Goal: Task Accomplishment & Management: Use online tool/utility

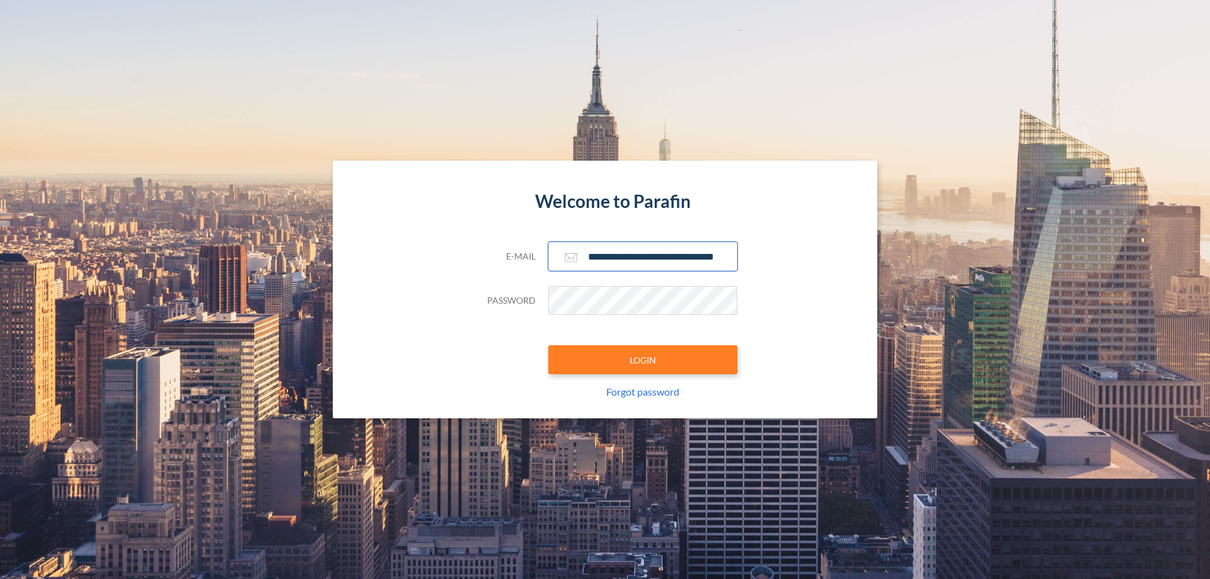
scroll to position [0, 20]
type input "**********"
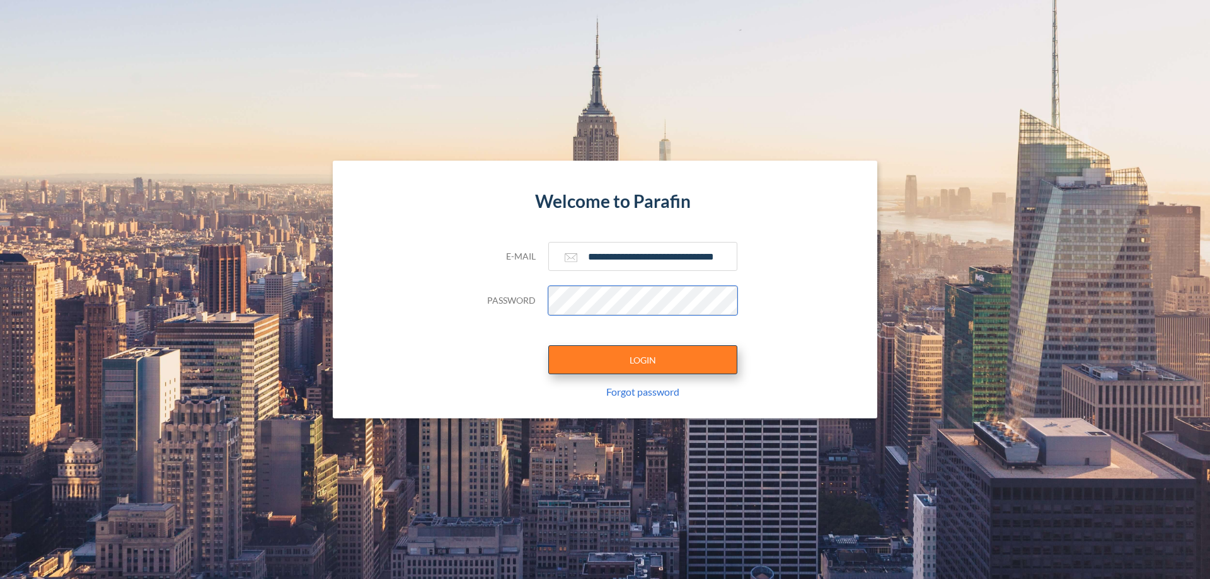
scroll to position [0, 0]
click at [643, 360] on button "LOGIN" at bounding box center [642, 359] width 189 height 29
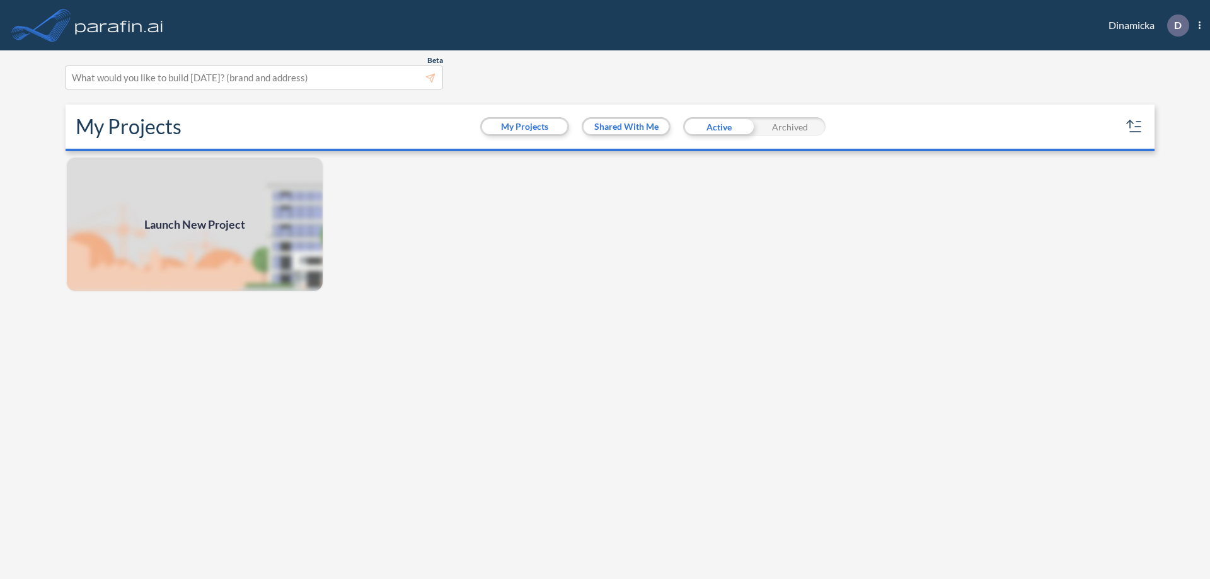
scroll to position [3, 0]
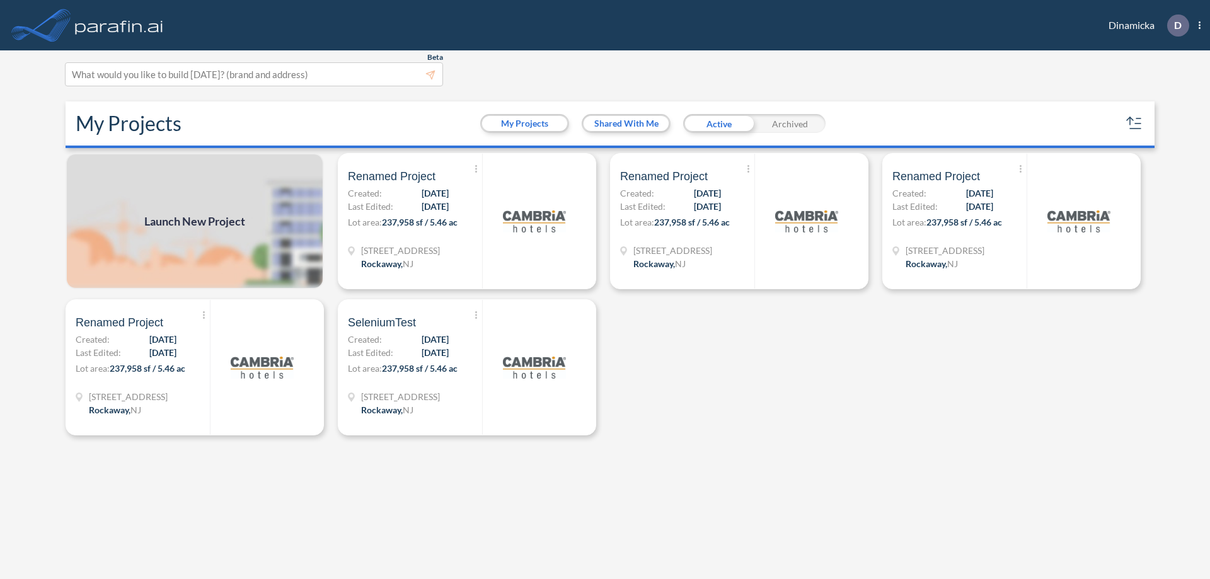
click at [195, 221] on span "Launch New Project" at bounding box center [194, 221] width 101 height 17
